Goal: Task Accomplishment & Management: Manage account settings

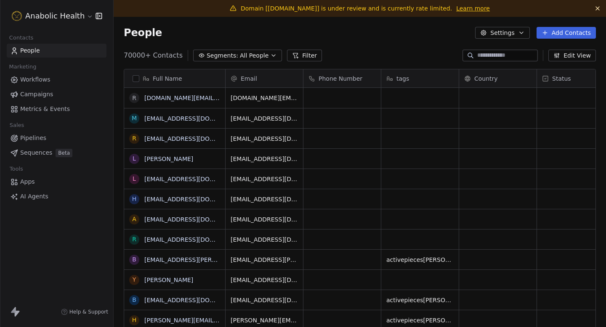
scroll to position [288, 492]
click at [58, 9] on html "Anabolic Health Contacts People Marketing Workflows Campaigns Metrics & Events …" at bounding box center [303, 163] width 606 height 327
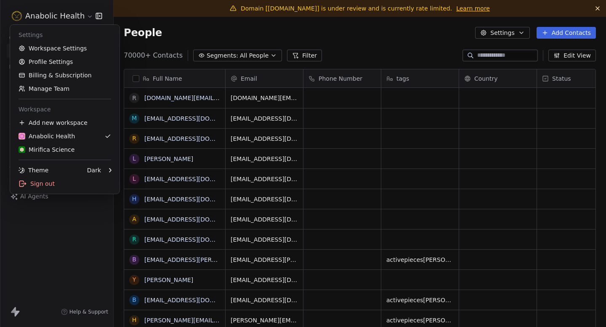
click at [155, 44] on html "Anabolic Health Contacts People Marketing Workflows Campaigns Metrics & Events …" at bounding box center [303, 163] width 606 height 327
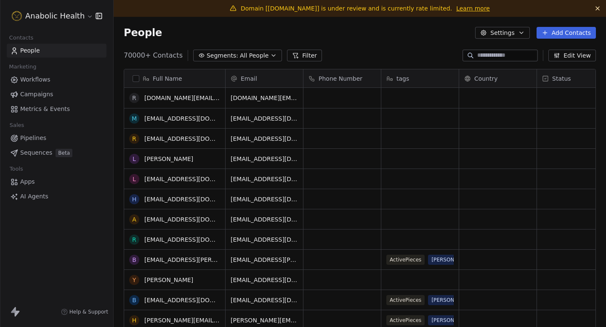
scroll to position [0, 0]
click at [34, 8] on div "Anabolic Health" at bounding box center [56, 16] width 113 height 32
click at [35, 9] on html "Anabolic Health Contacts People Marketing Workflows Campaigns Metrics & Events …" at bounding box center [303, 163] width 606 height 327
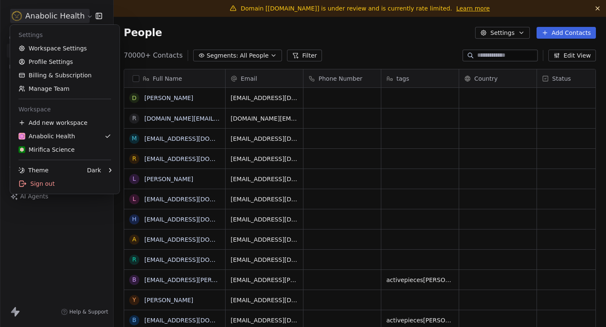
click at [66, 48] on link "Workspace Settings" at bounding box center [64, 48] width 103 height 13
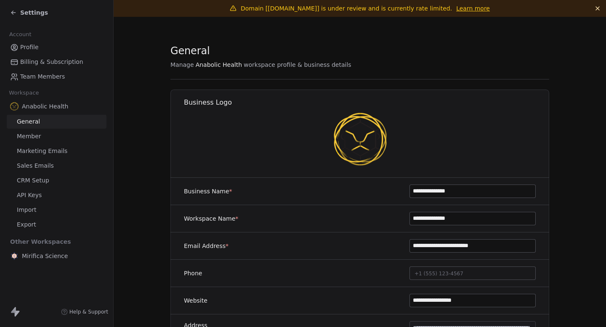
click at [56, 138] on link "Member" at bounding box center [57, 137] width 100 height 14
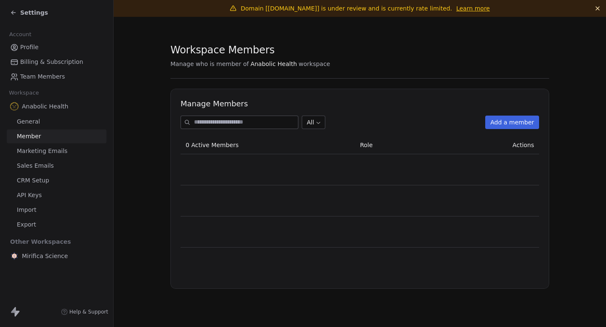
click at [58, 148] on span "Marketing Emails" at bounding box center [42, 151] width 51 height 9
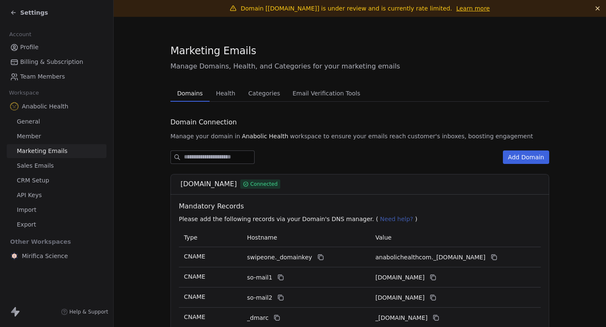
click at [232, 101] on button "Health Health" at bounding box center [226, 93] width 32 height 17
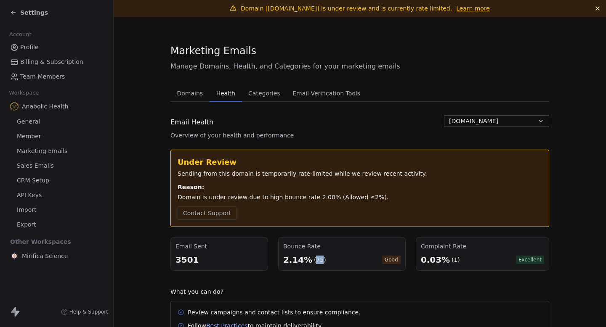
drag, startPoint x: 314, startPoint y: 258, endPoint x: 325, endPoint y: 258, distance: 10.1
click at [325, 258] on div "2.14% (75) Good" at bounding box center [341, 260] width 117 height 12
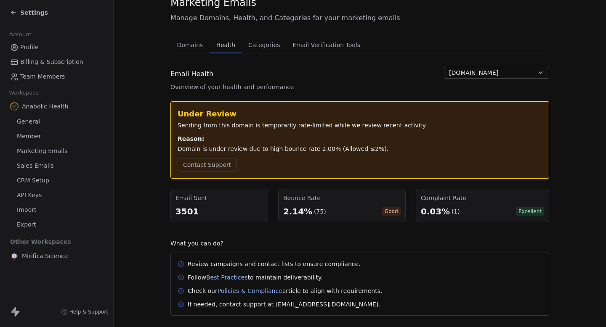
scroll to position [38, 0]
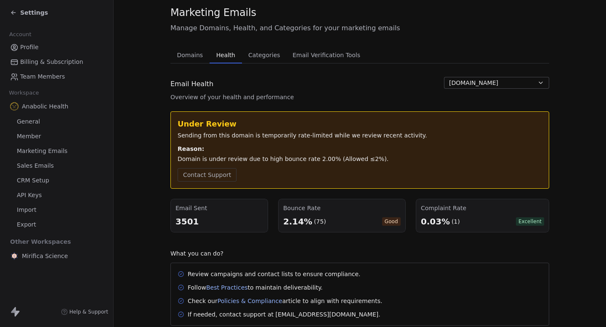
drag, startPoint x: 338, startPoint y: 220, endPoint x: 291, endPoint y: 220, distance: 46.7
click at [294, 220] on div "2.14% (75) Good" at bounding box center [341, 222] width 117 height 12
click at [291, 220] on div "2.14%" at bounding box center [297, 222] width 29 height 12
drag, startPoint x: 283, startPoint y: 220, endPoint x: 327, endPoint y: 221, distance: 43.8
click at [311, 220] on div "Bounce Rate 2.14% (75) Good" at bounding box center [342, 216] width 128 height 34
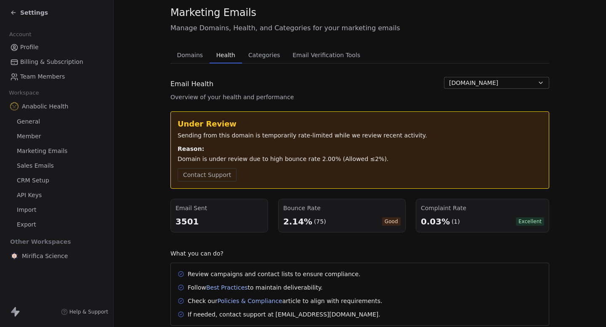
click at [329, 221] on div "2.14% (75) Good" at bounding box center [341, 222] width 117 height 12
drag, startPoint x: 329, startPoint y: 221, endPoint x: 299, endPoint y: 221, distance: 29.9
click at [299, 221] on div "2.14% (75) Good" at bounding box center [341, 222] width 117 height 12
click at [299, 221] on div "2.14%" at bounding box center [297, 222] width 29 height 12
drag, startPoint x: 286, startPoint y: 220, endPoint x: 333, endPoint y: 222, distance: 47.2
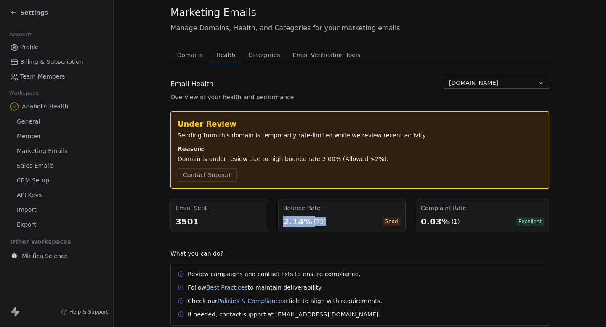
click at [333, 222] on div "2.14% (75) Good" at bounding box center [341, 222] width 117 height 12
click at [58, 248] on span "Other Workspaces" at bounding box center [41, 241] width 68 height 13
click at [56, 256] on span "Mirifica Science" at bounding box center [45, 256] width 46 height 8
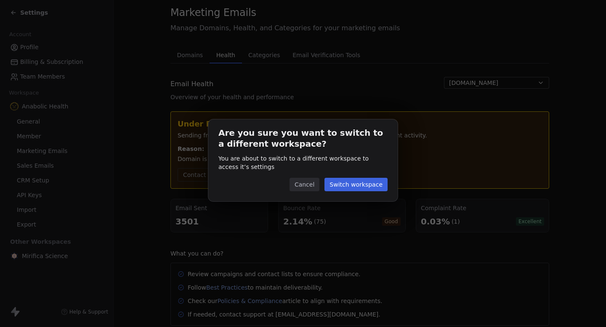
click at [371, 183] on button "Switch workspace" at bounding box center [356, 184] width 63 height 13
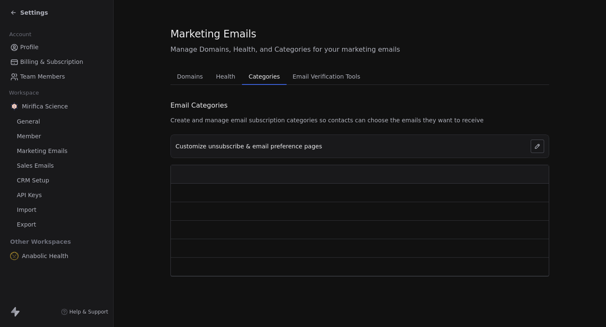
click at [245, 71] on span "Categories" at bounding box center [264, 77] width 38 height 12
click at [228, 75] on span "Health" at bounding box center [226, 77] width 26 height 12
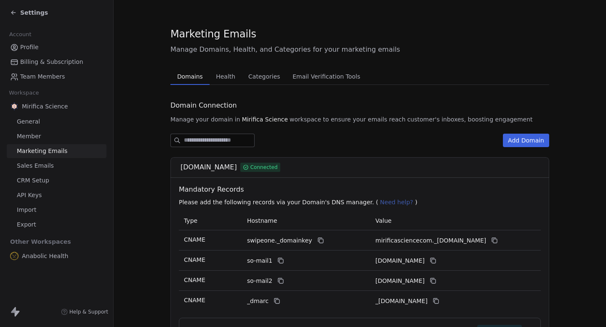
click at [190, 75] on span "Domains" at bounding box center [190, 77] width 32 height 12
click at [226, 77] on span "Health" at bounding box center [226, 77] width 26 height 12
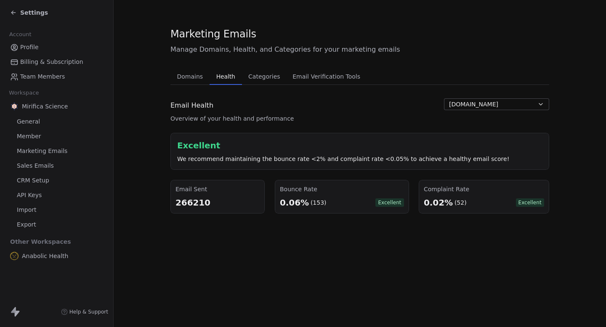
click at [45, 256] on span "Anabolic Health" at bounding box center [45, 256] width 46 height 8
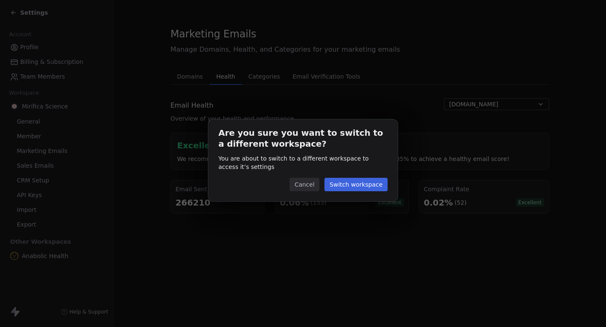
click at [353, 172] on div "Are you sure you want to switch to a different workspace? You are about to swit…" at bounding box center [302, 161] width 189 height 82
click at [348, 182] on button "Switch workspace" at bounding box center [356, 184] width 63 height 13
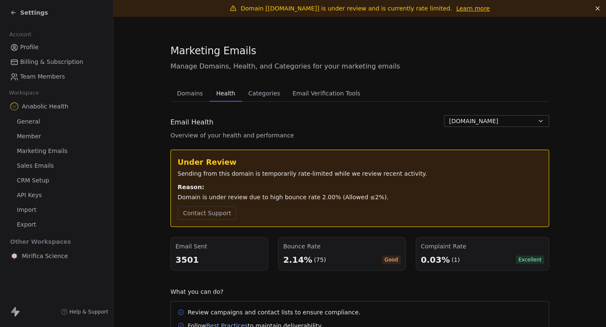
click at [13, 11] on icon at bounding box center [12, 12] width 2 height 2
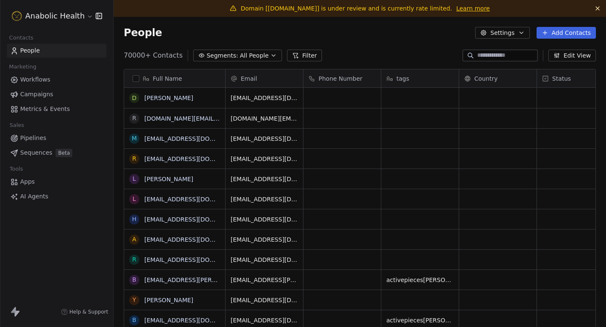
scroll to position [288, 492]
drag, startPoint x: 124, startPoint y: 30, endPoint x: 170, endPoint y: 30, distance: 46.7
click at [170, 30] on div "People Settings Add Contacts" at bounding box center [360, 33] width 472 height 12
